Goal: Find specific page/section: Find specific page/section

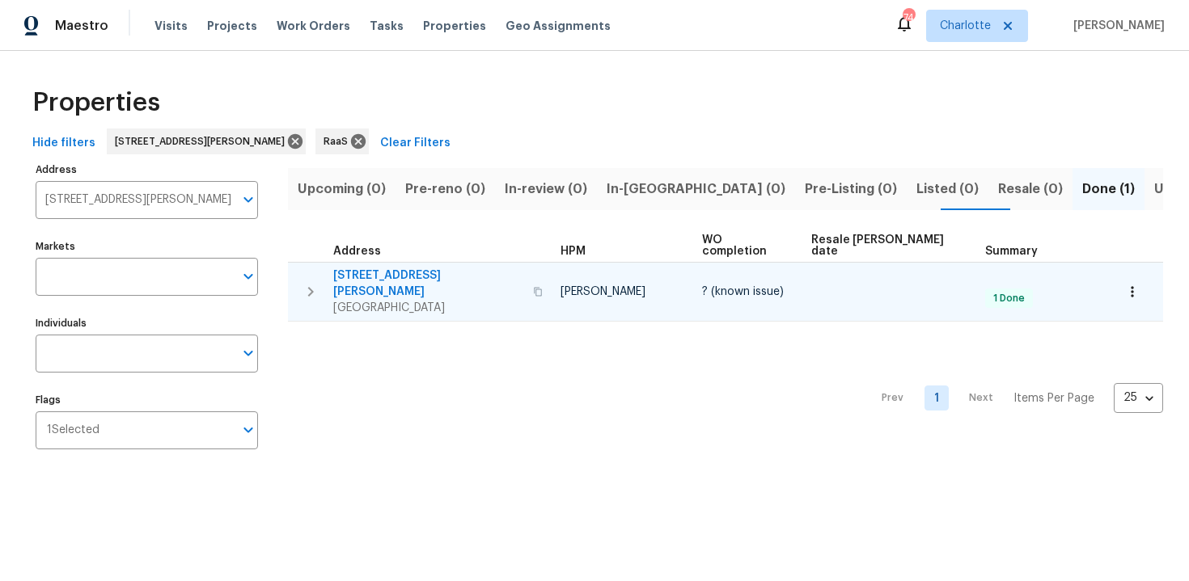
click at [485, 268] on div "[STREET_ADDRESS][PERSON_NAME]" at bounding box center [440, 292] width 214 height 49
click at [534, 287] on icon "button" at bounding box center [538, 291] width 8 height 9
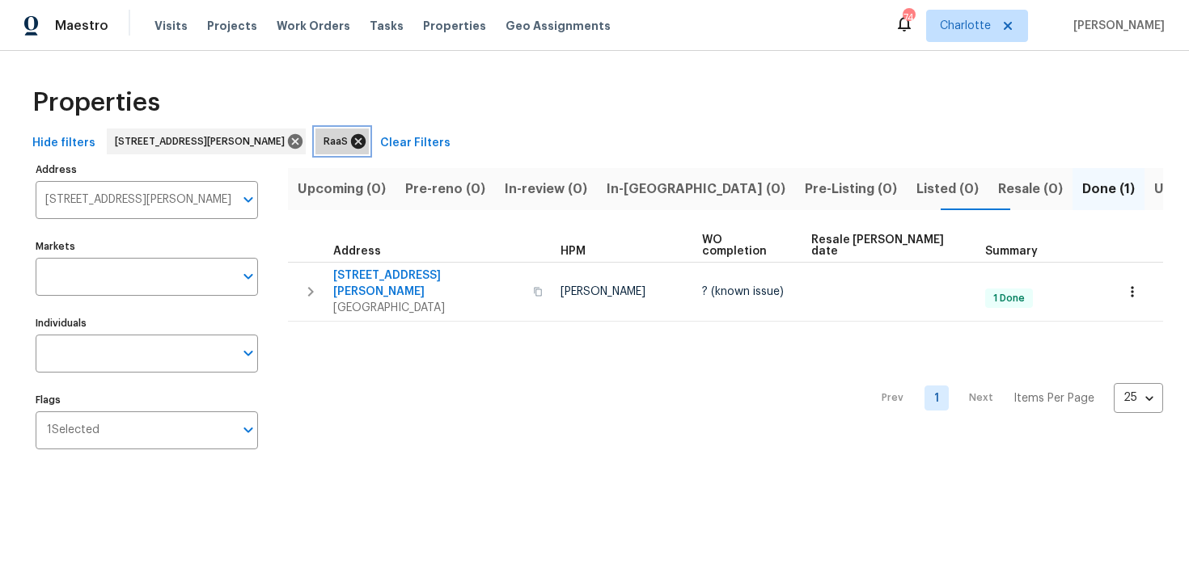
click at [356, 141] on icon at bounding box center [358, 141] width 15 height 15
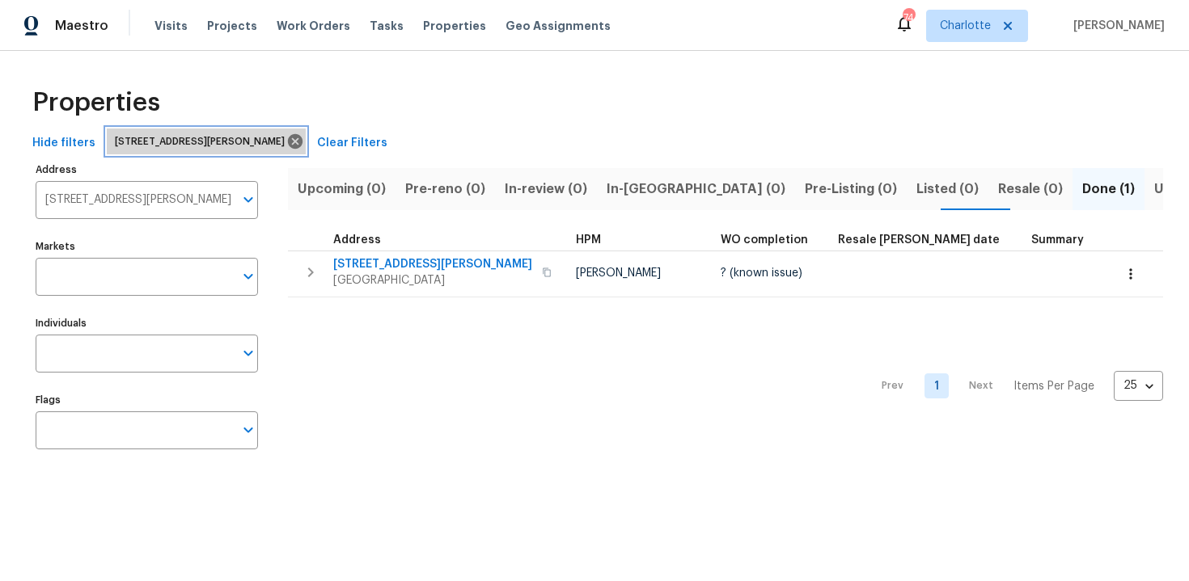
click at [302, 142] on div "[STREET_ADDRESS][PERSON_NAME]" at bounding box center [206, 142] width 199 height 26
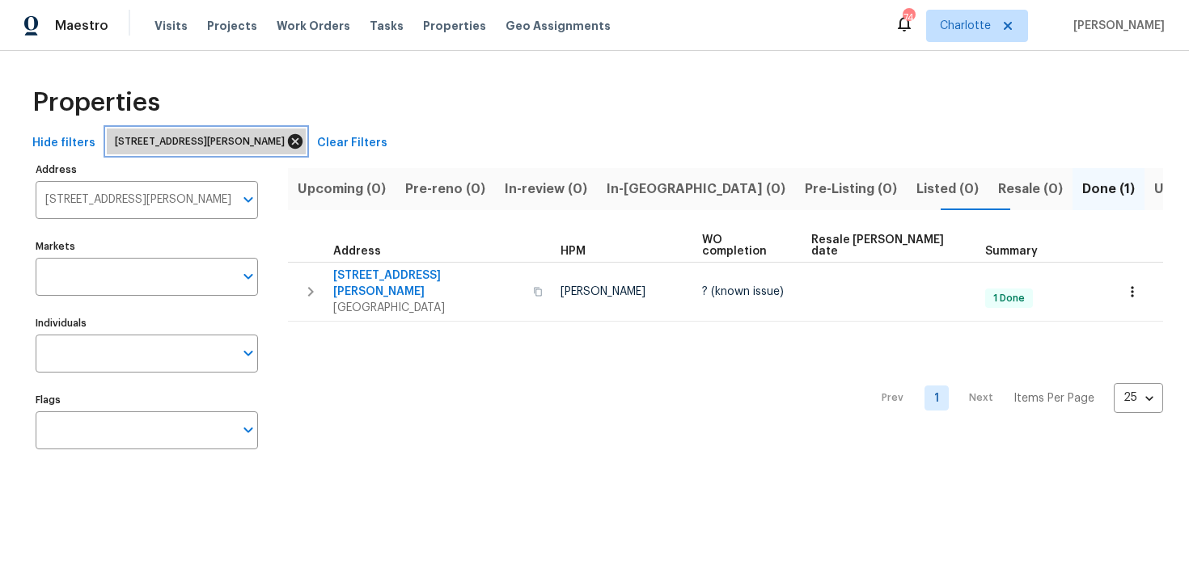
click at [294, 142] on icon at bounding box center [295, 141] width 15 height 15
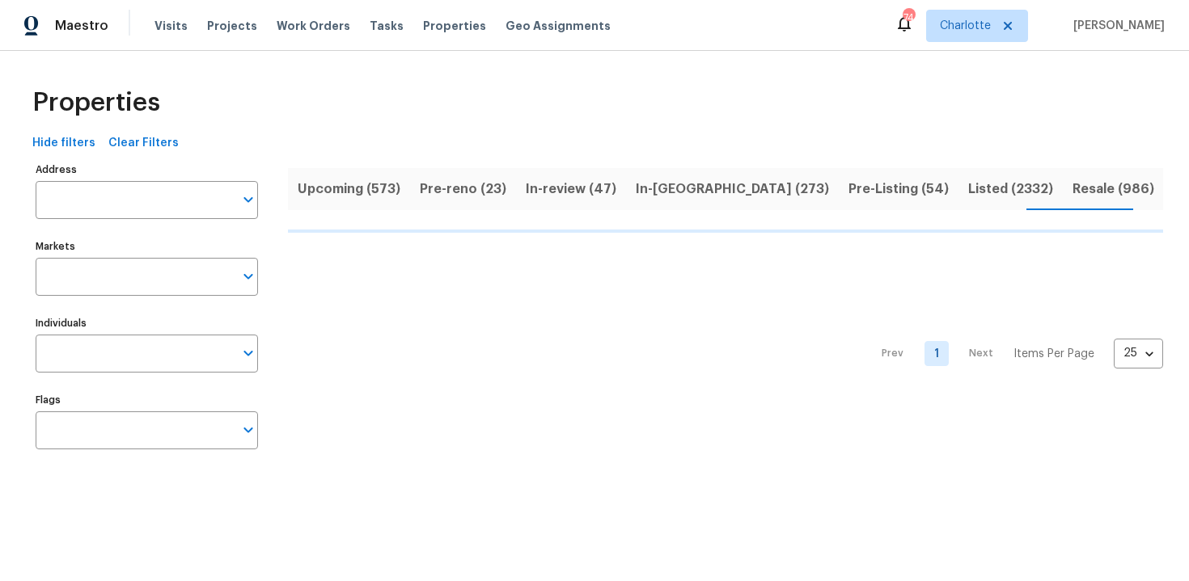
click at [354, 196] on span "Upcoming (573)" at bounding box center [349, 189] width 103 height 23
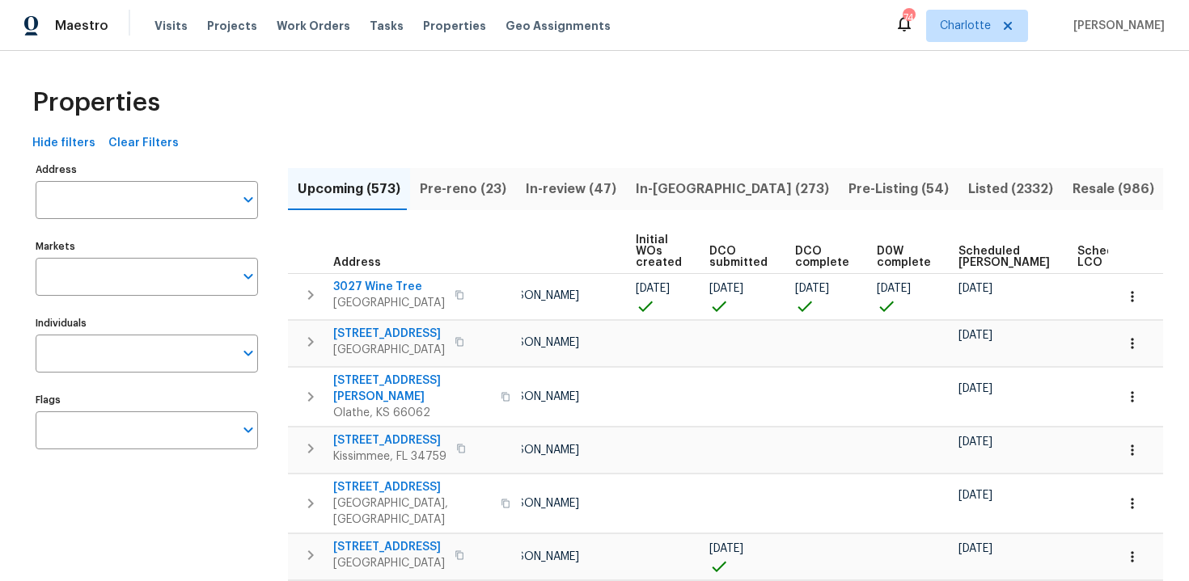
scroll to position [0, 171]
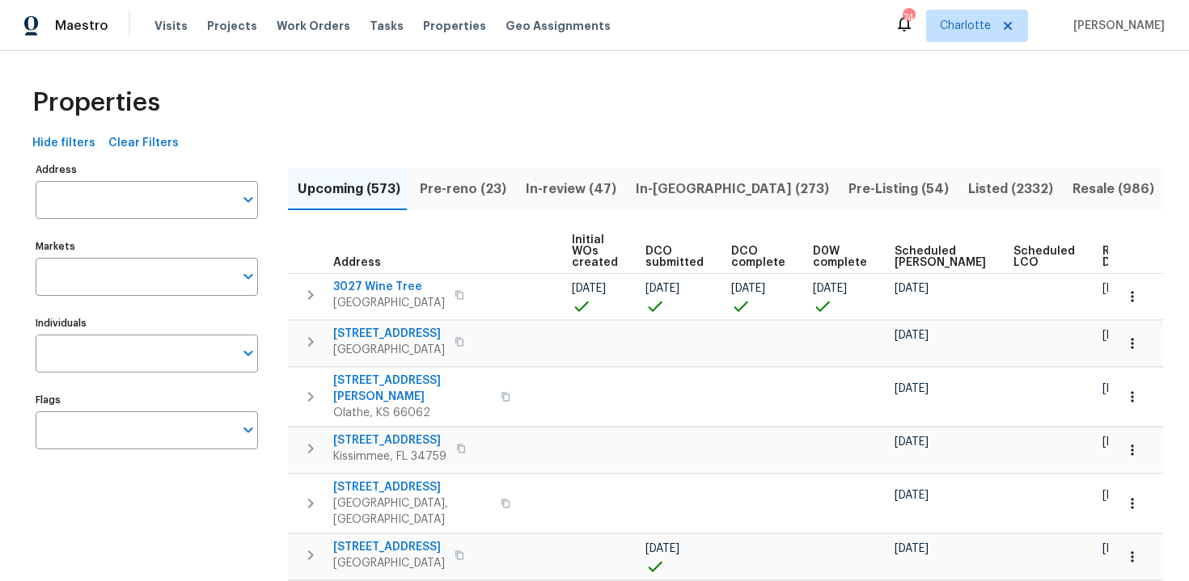
click at [1102, 254] on span "Ready Date" at bounding box center [1120, 257] width 36 height 23
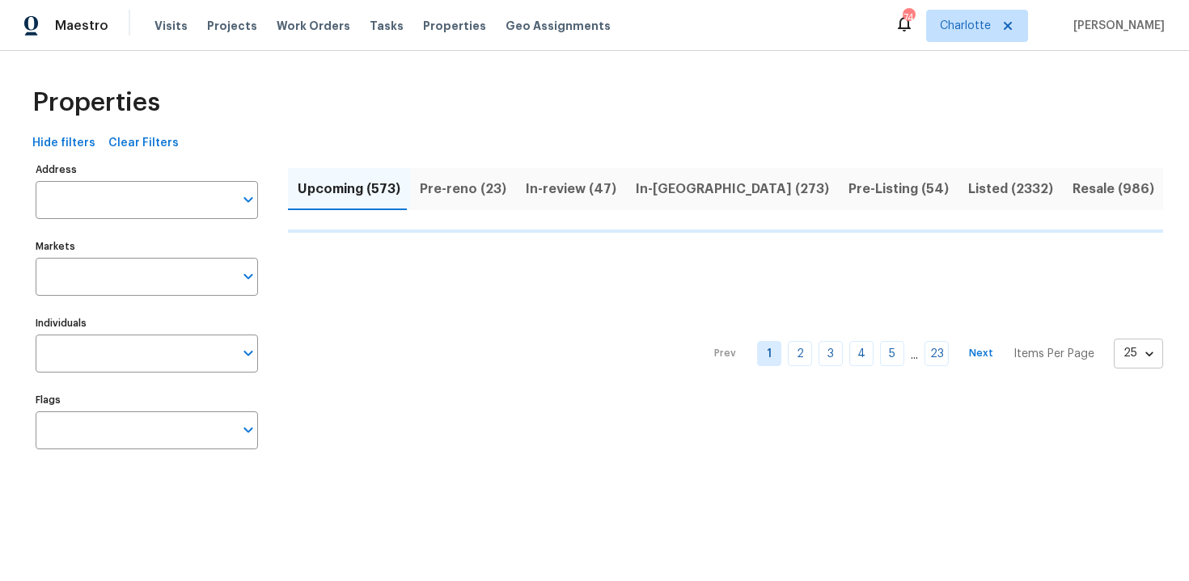
click at [1131, 353] on body "Maestro Visits Projects Work Orders Tasks Properties Geo Assignments 74 [PERSON…" at bounding box center [594, 246] width 1189 height 492
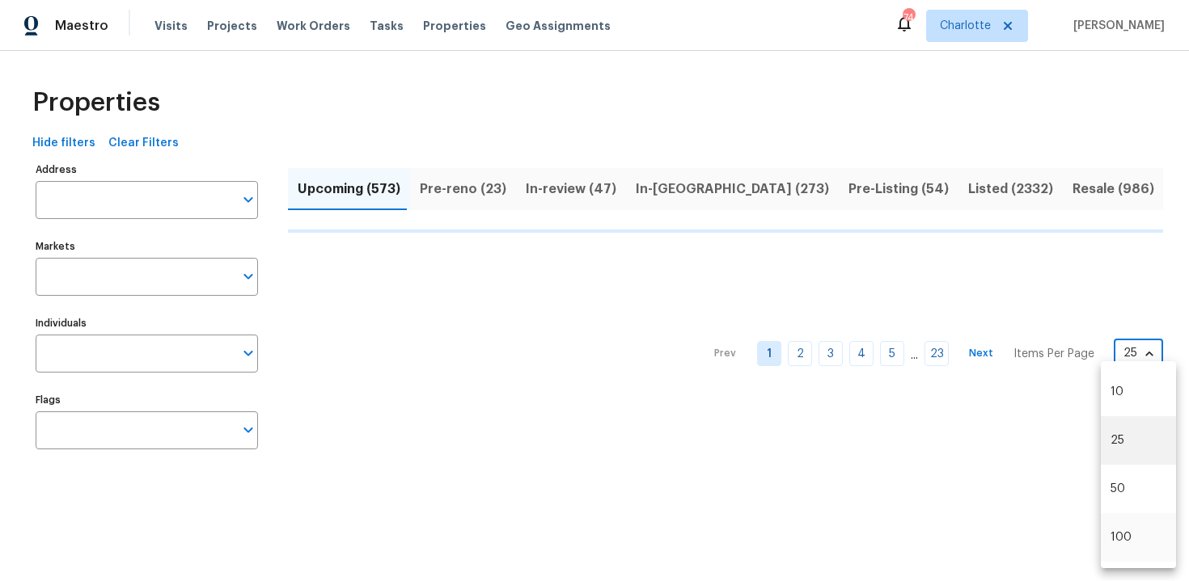
click at [1116, 528] on li "100" at bounding box center [1138, 538] width 75 height 49
type input "100"
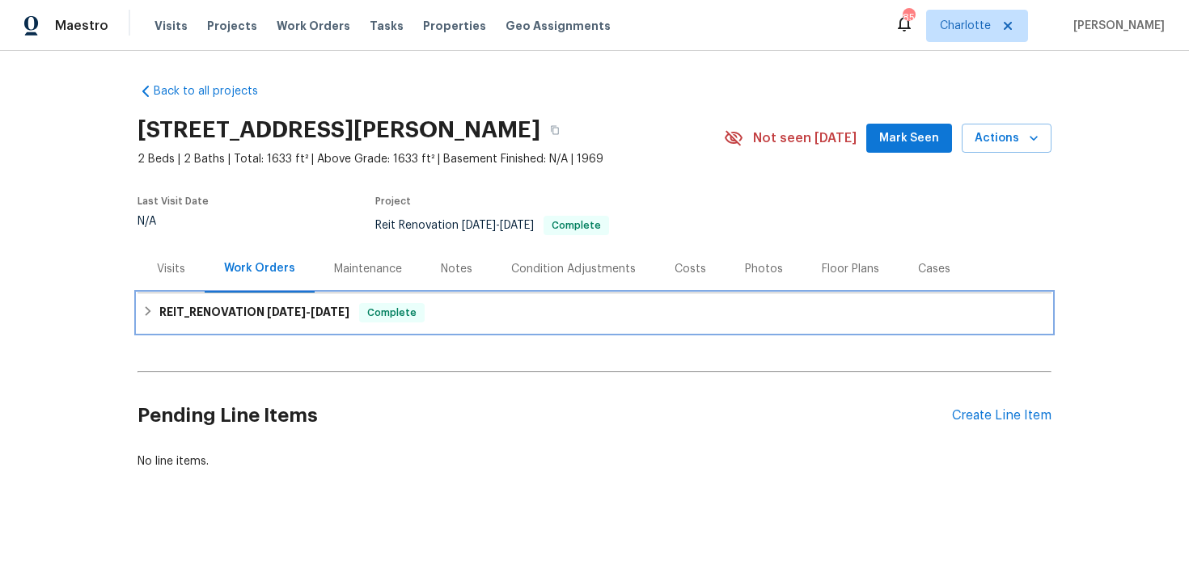
click at [594, 314] on div "REIT_RENOVATION 7/14/25 - 7/18/25 Complete" at bounding box center [594, 312] width 904 height 19
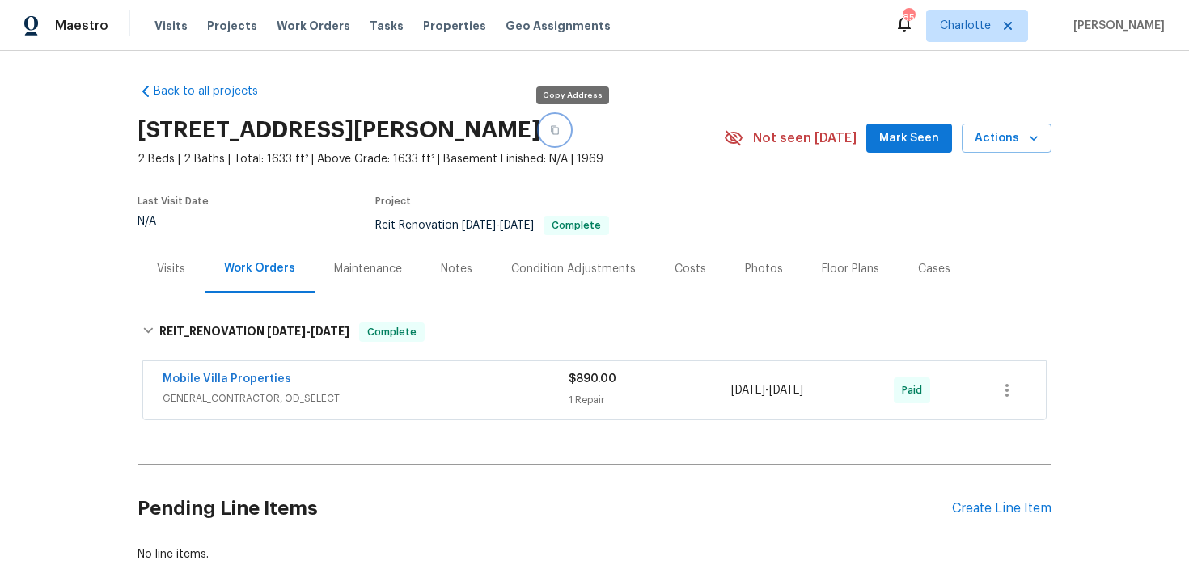
click at [560, 132] on icon "button" at bounding box center [555, 130] width 10 height 10
click at [560, 130] on icon "button" at bounding box center [555, 130] width 10 height 10
click at [1060, 185] on div "Back to all projects 6256 Kimball Ct, Spring Hill, FL 34606 2 Beds | 2 Baths | …" at bounding box center [594, 316] width 1189 height 530
click at [1127, 255] on div "Back to all projects 6256 Kimball Ct, Spring Hill, FL 34606 2 Beds | 2 Baths | …" at bounding box center [594, 316] width 1189 height 530
